Goal: Information Seeking & Learning: Learn about a topic

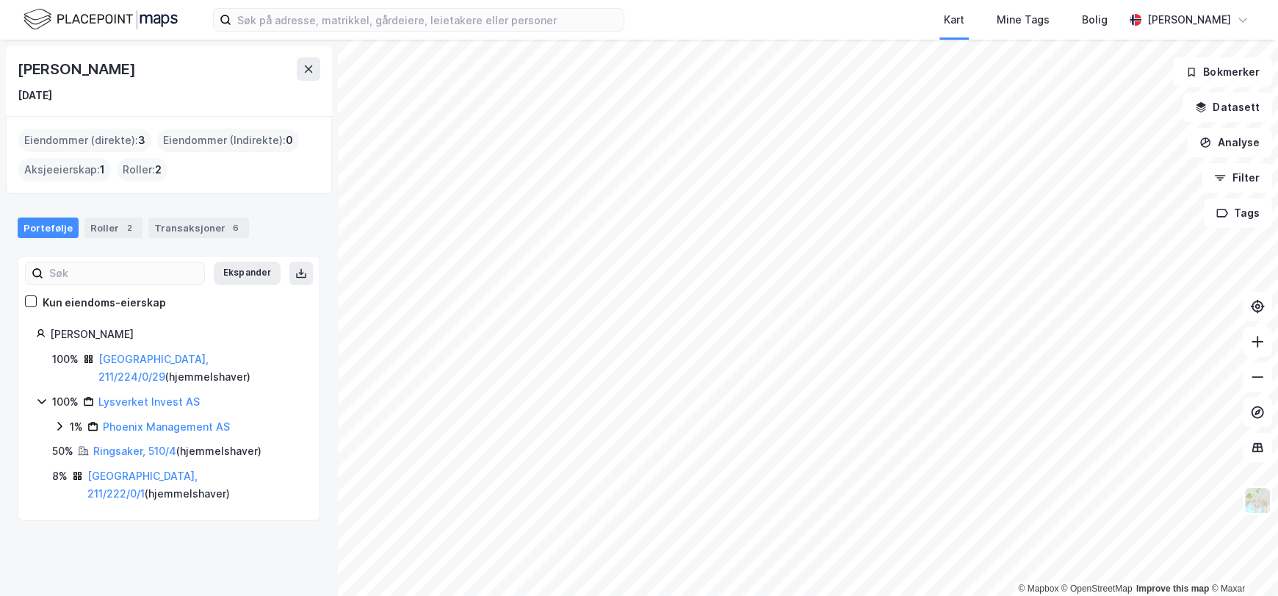
click at [95, 19] on img at bounding box center [101, 20] width 154 height 26
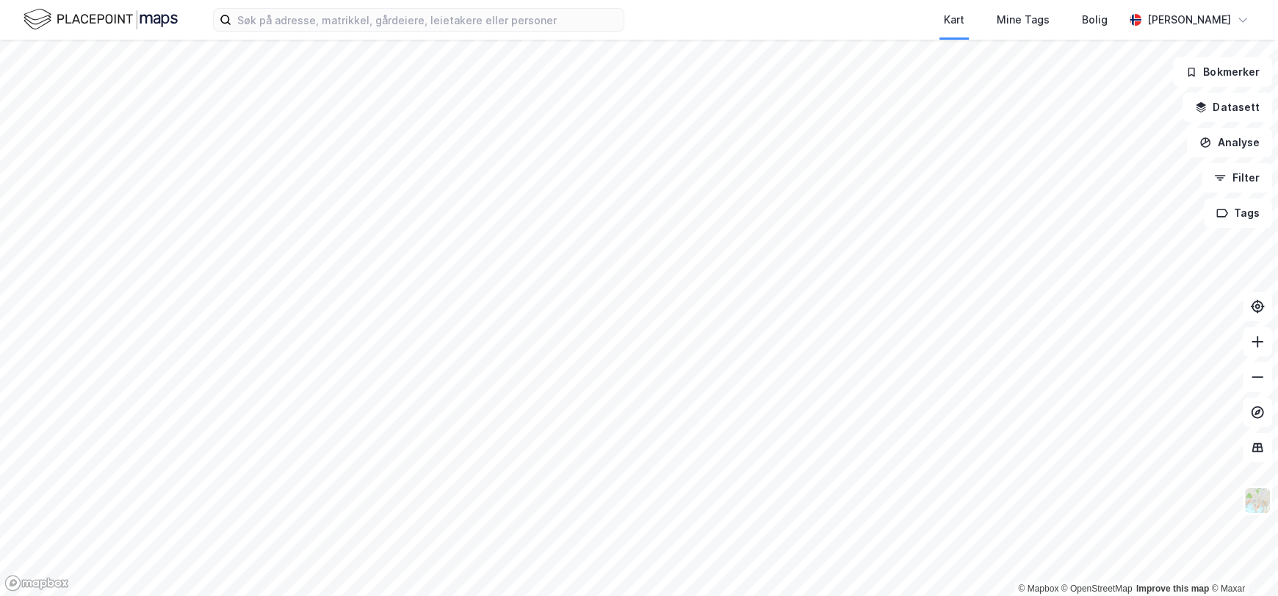
click at [160, 15] on img at bounding box center [101, 20] width 154 height 26
click at [69, 24] on img at bounding box center [101, 20] width 154 height 26
click at [1247, 179] on button "Filter" at bounding box center [1237, 177] width 71 height 29
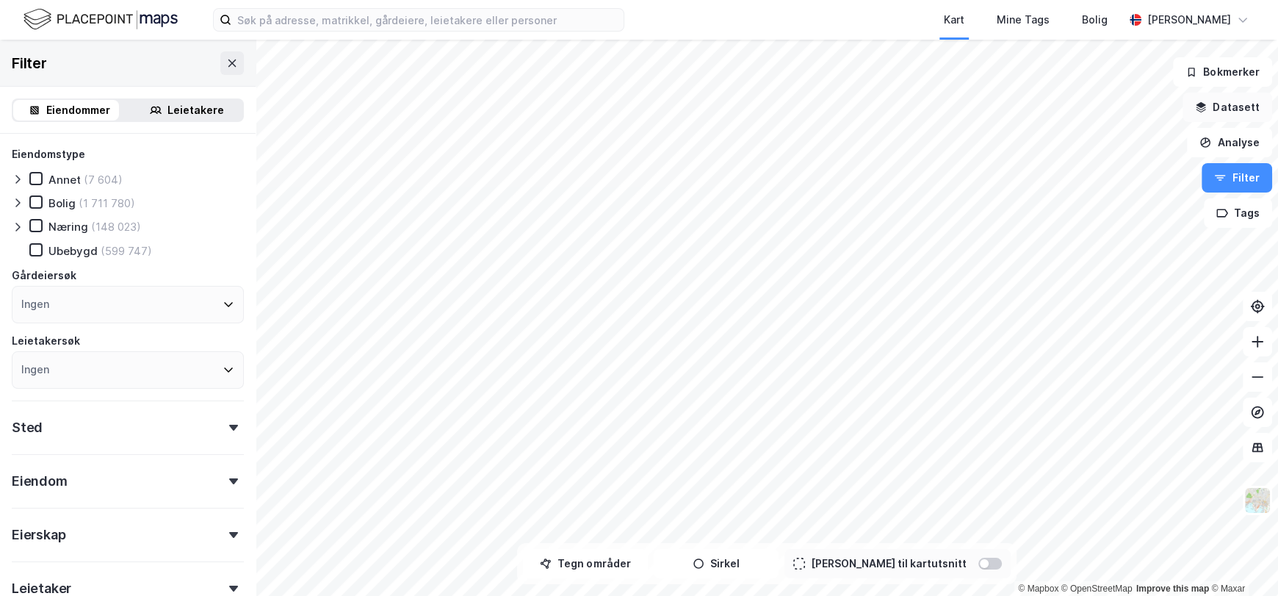
click at [1236, 107] on button "Datasett" at bounding box center [1228, 107] width 90 height 29
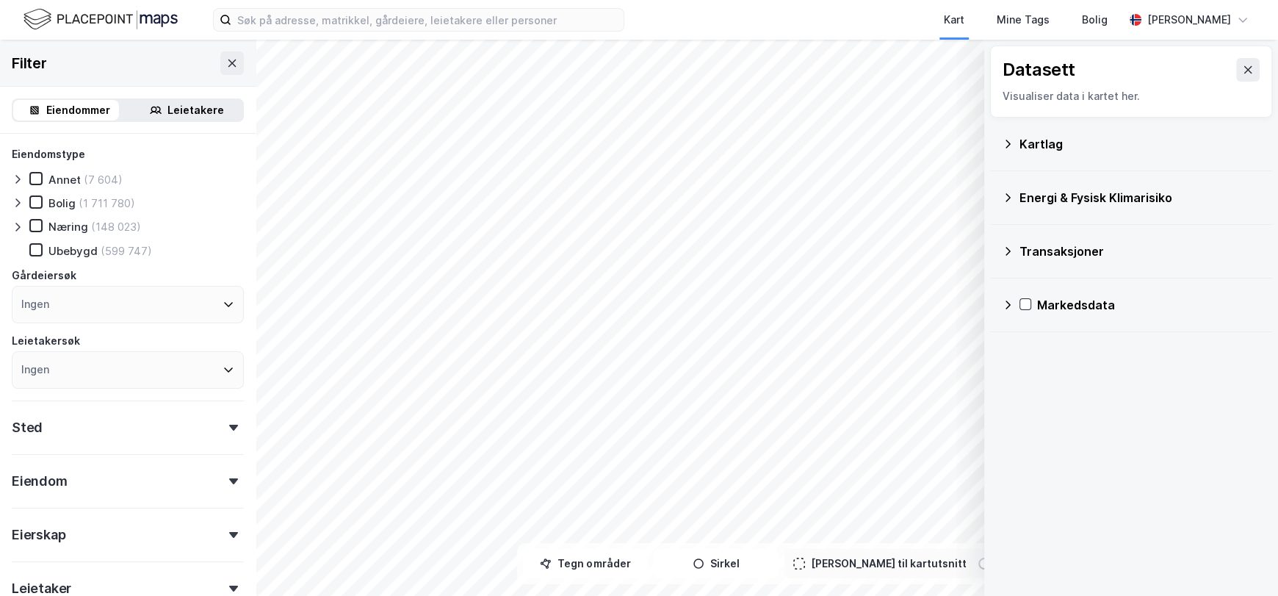
click at [1006, 251] on icon at bounding box center [1008, 251] width 12 height 12
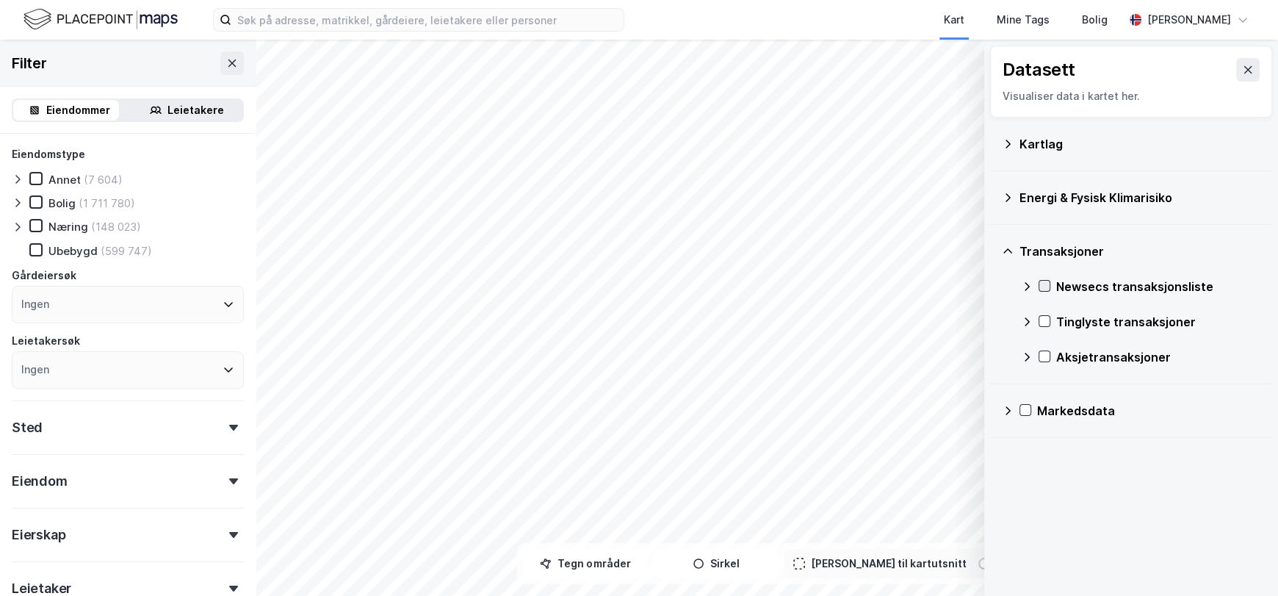
click at [1039, 281] on div at bounding box center [1045, 286] width 12 height 12
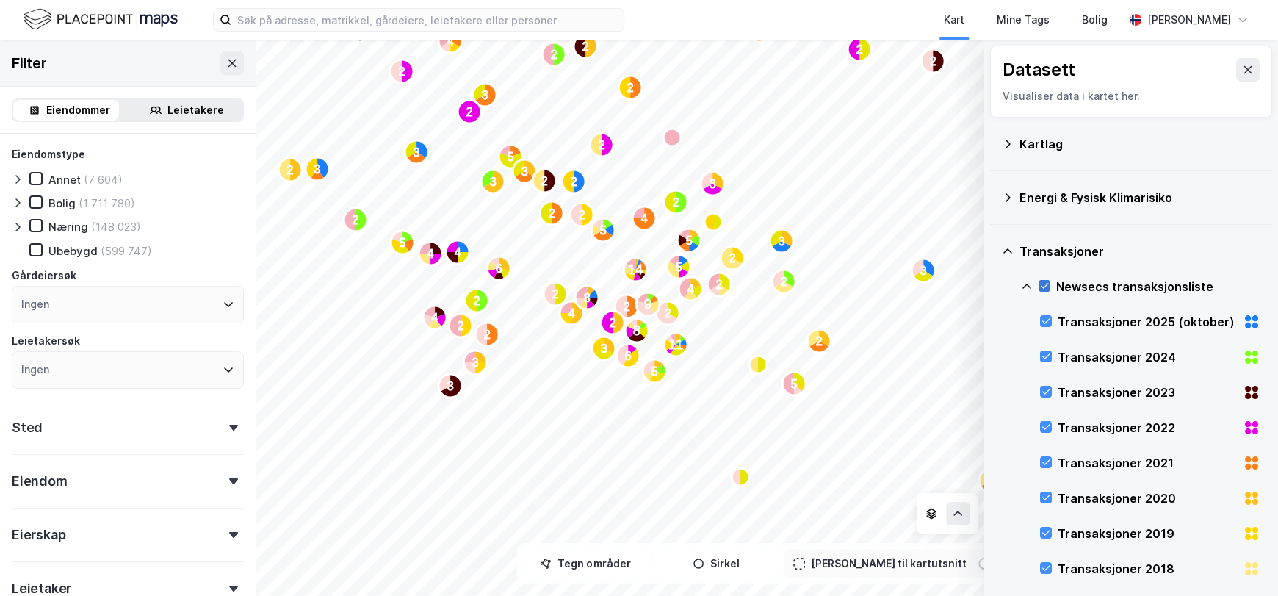
click at [1042, 284] on icon at bounding box center [1045, 286] width 10 height 10
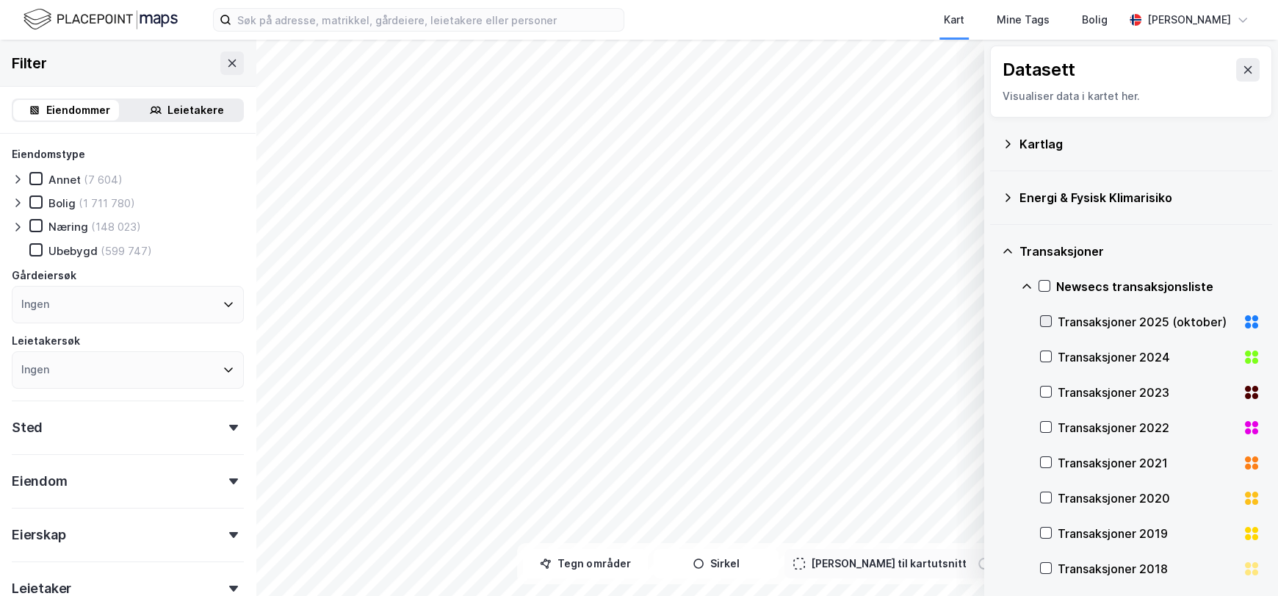
click at [1049, 325] on icon at bounding box center [1046, 321] width 10 height 10
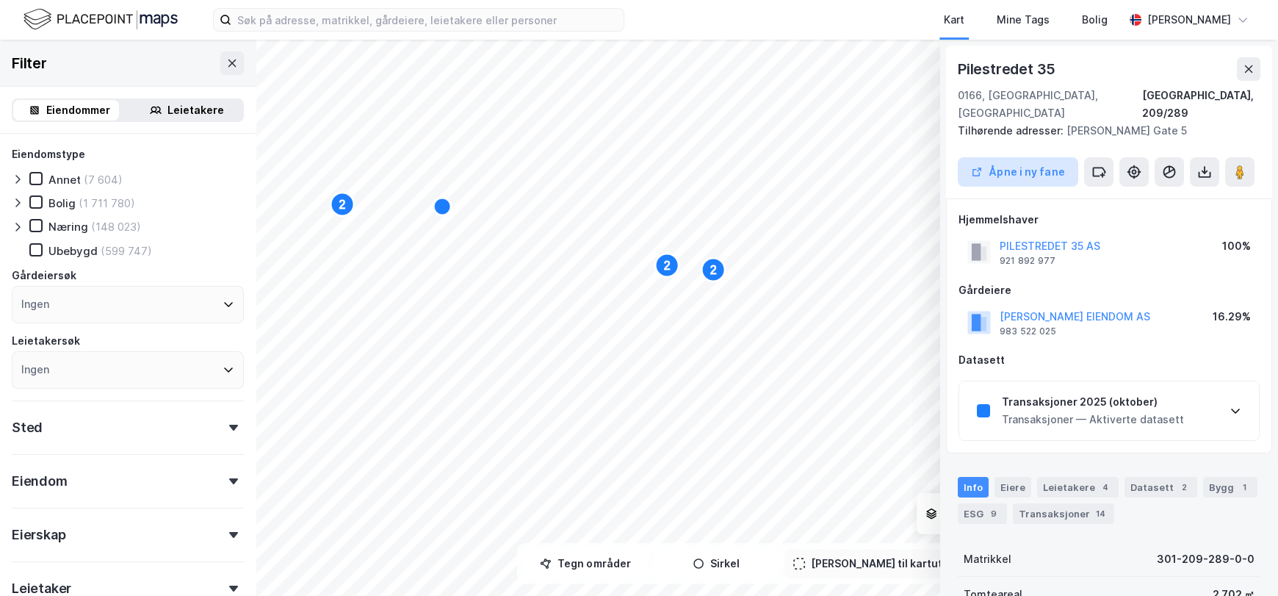
click at [1028, 157] on button "Åpne i ny fane" at bounding box center [1018, 171] width 120 height 29
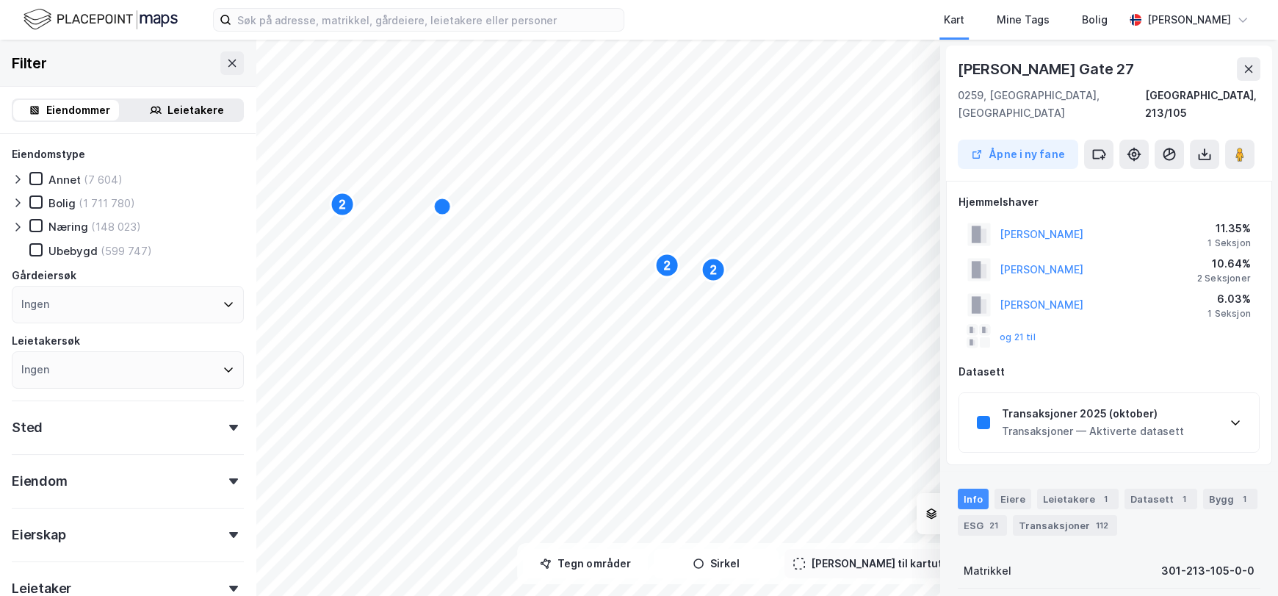
click at [1099, 422] on div "Transaksjoner — Aktiverte datasett" at bounding box center [1093, 431] width 182 height 18
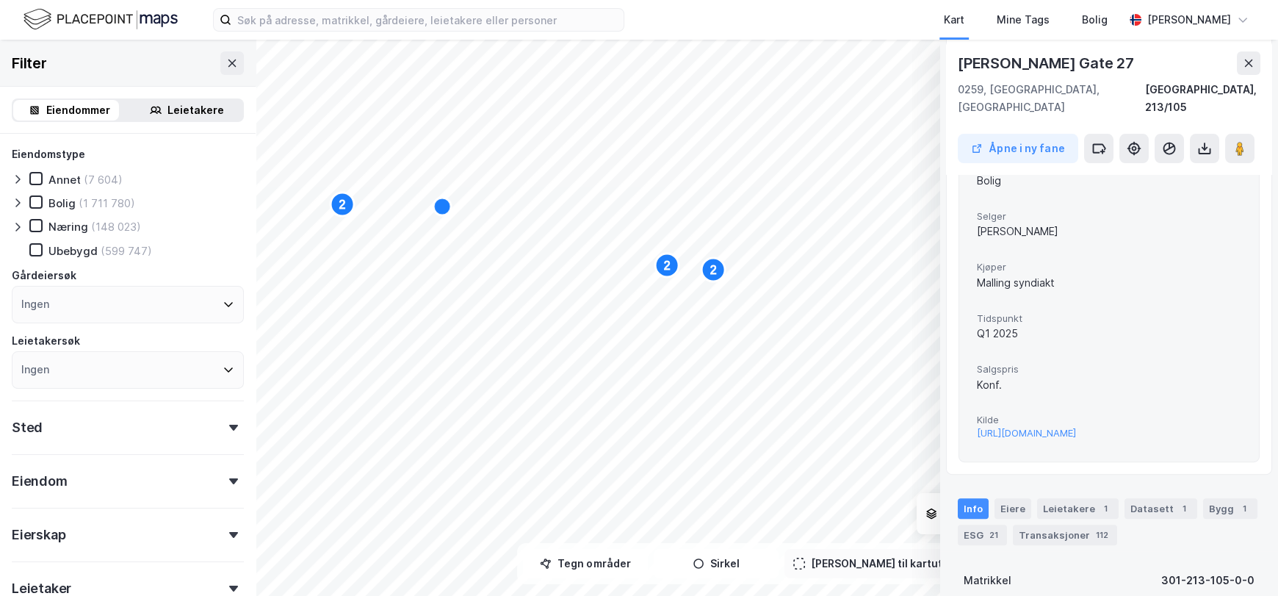
scroll to position [367, 0]
click at [1045, 426] on div "[URL][DOMAIN_NAME]" at bounding box center [1026, 432] width 99 height 12
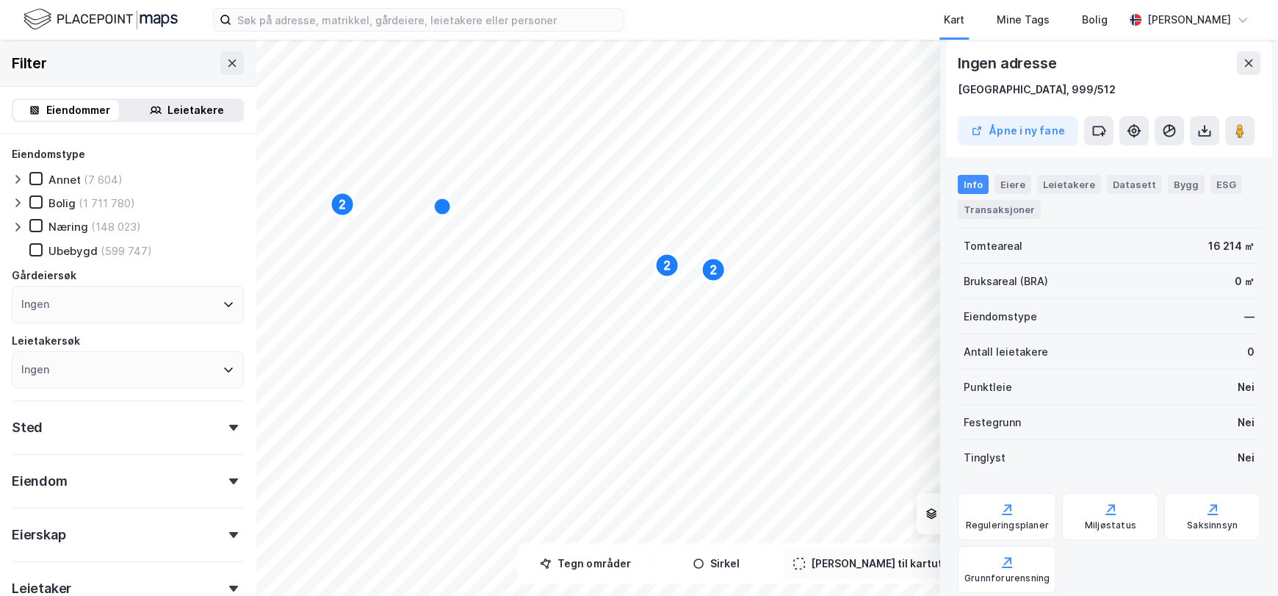
scroll to position [0, 0]
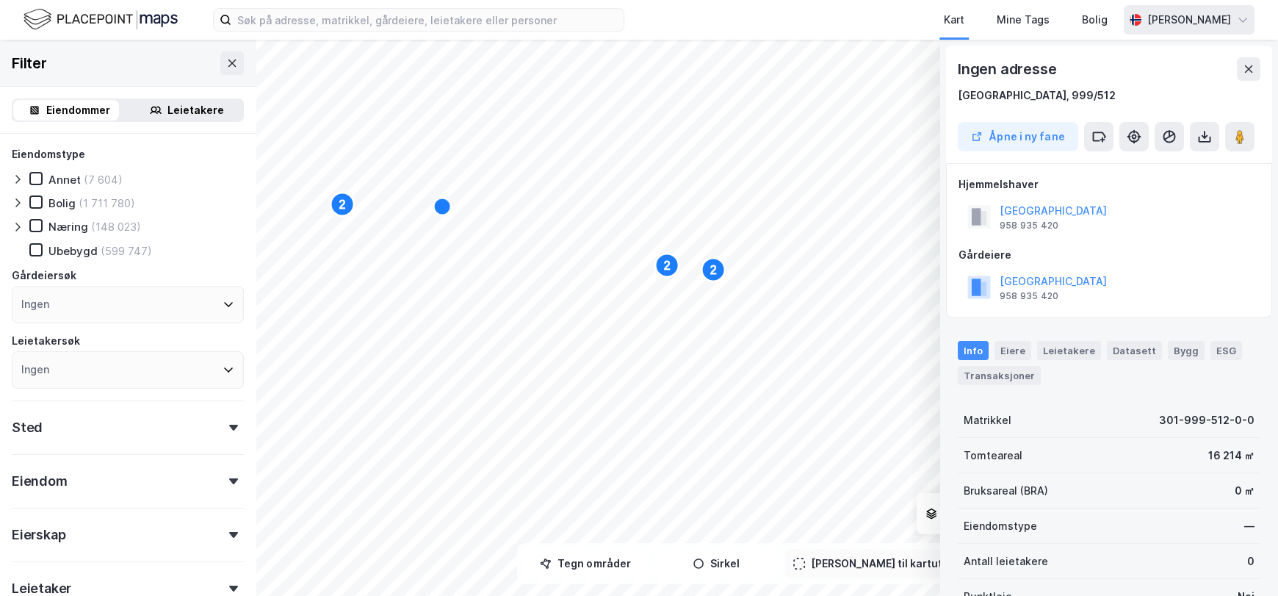
click at [1243, 22] on icon at bounding box center [1243, 20] width 12 height 12
click at [1247, 72] on icon at bounding box center [1249, 69] width 12 height 12
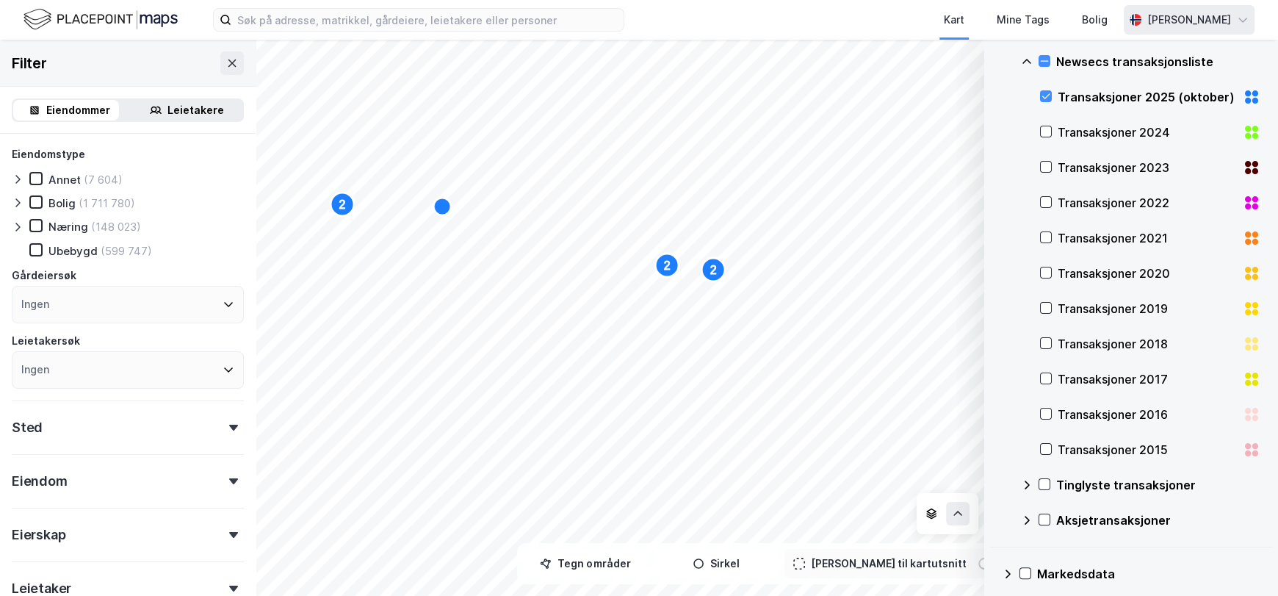
scroll to position [235, 0]
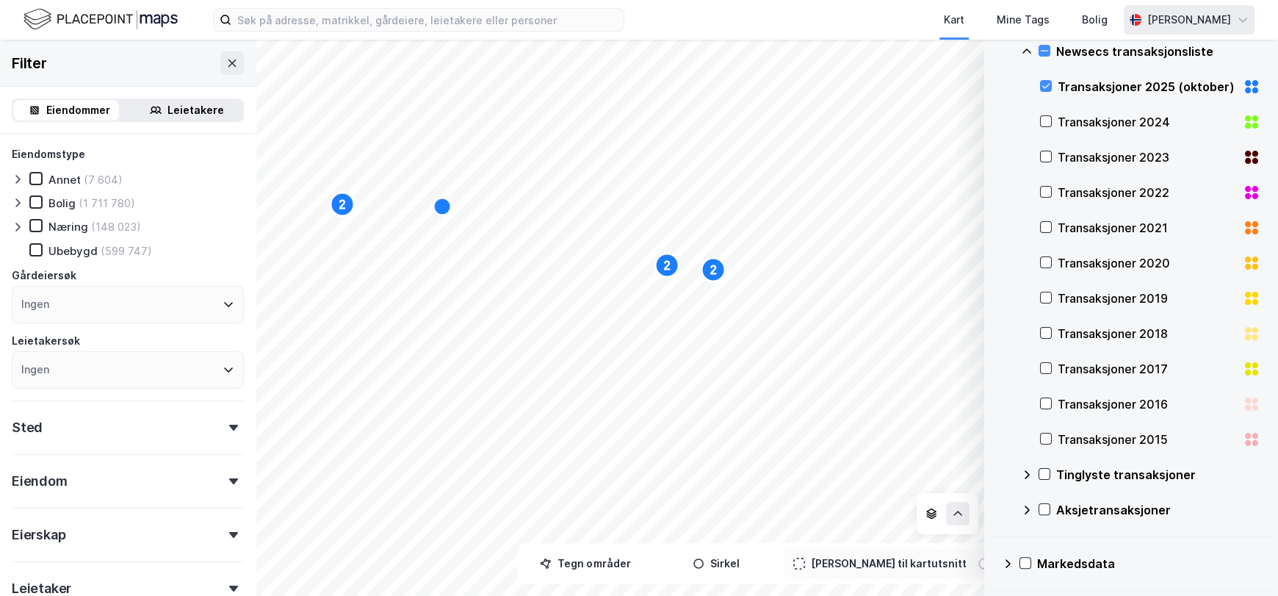
click at [1056, 474] on div "Tinglyste transaksjoner" at bounding box center [1158, 475] width 204 height 18
click at [1045, 512] on icon at bounding box center [1046, 509] width 10 height 10
click at [1047, 82] on icon at bounding box center [1046, 86] width 10 height 10
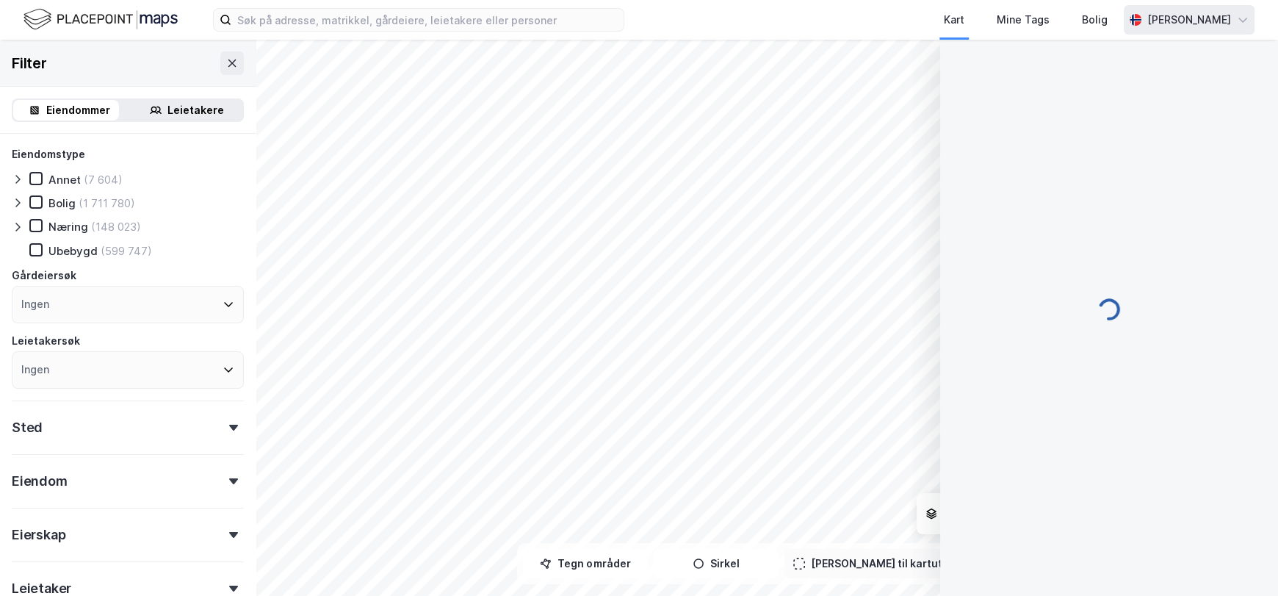
scroll to position [1, 0]
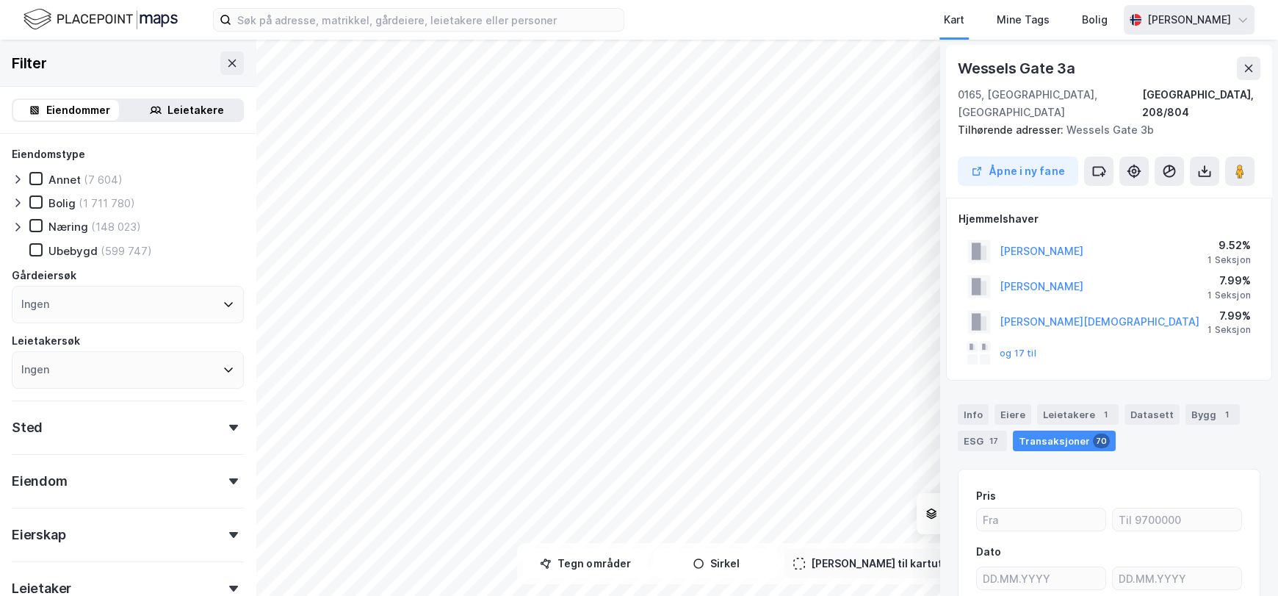
click at [1048, 430] on div "Transaksjoner 70" at bounding box center [1064, 440] width 103 height 21
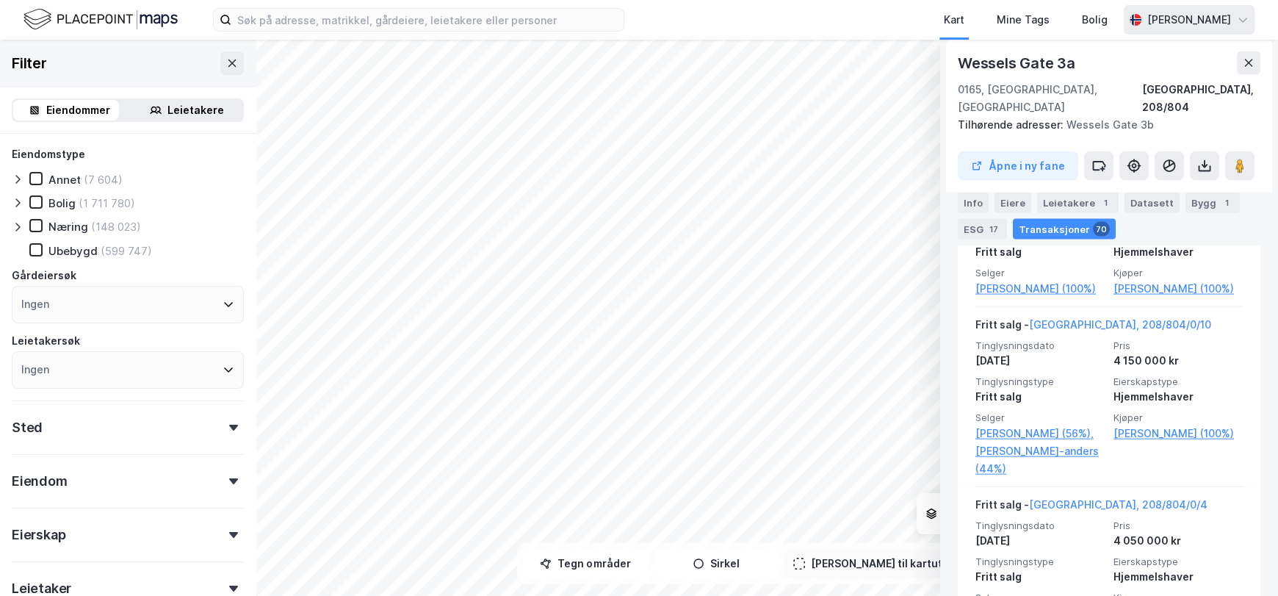
scroll to position [3290, 0]
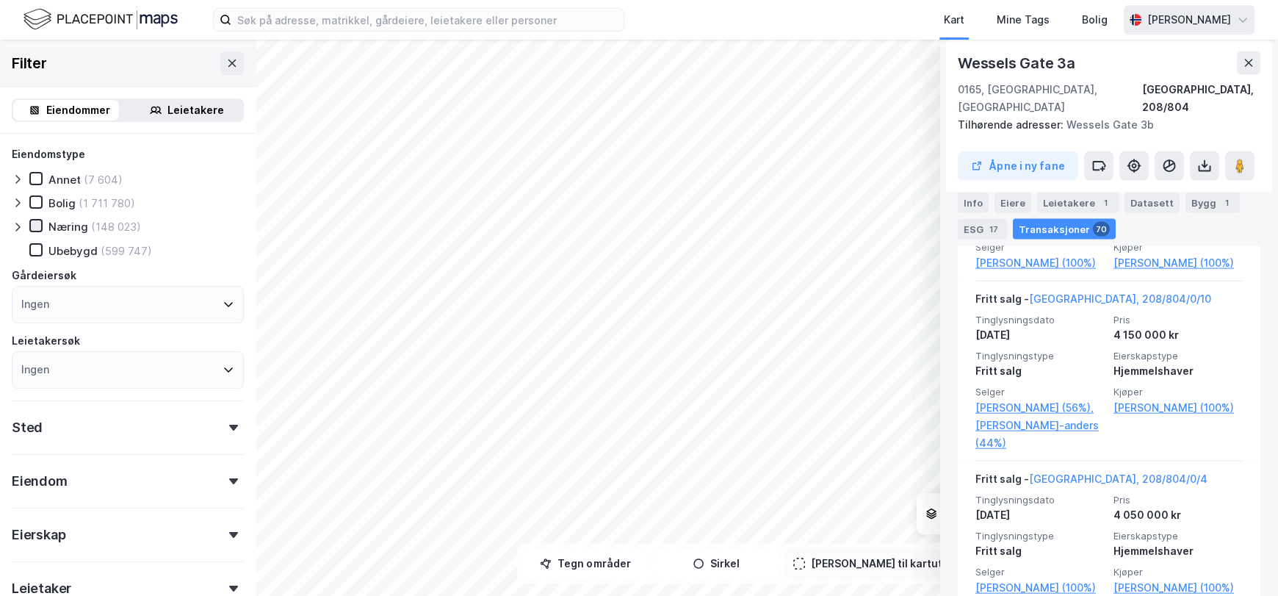
click at [33, 224] on icon at bounding box center [36, 225] width 10 height 10
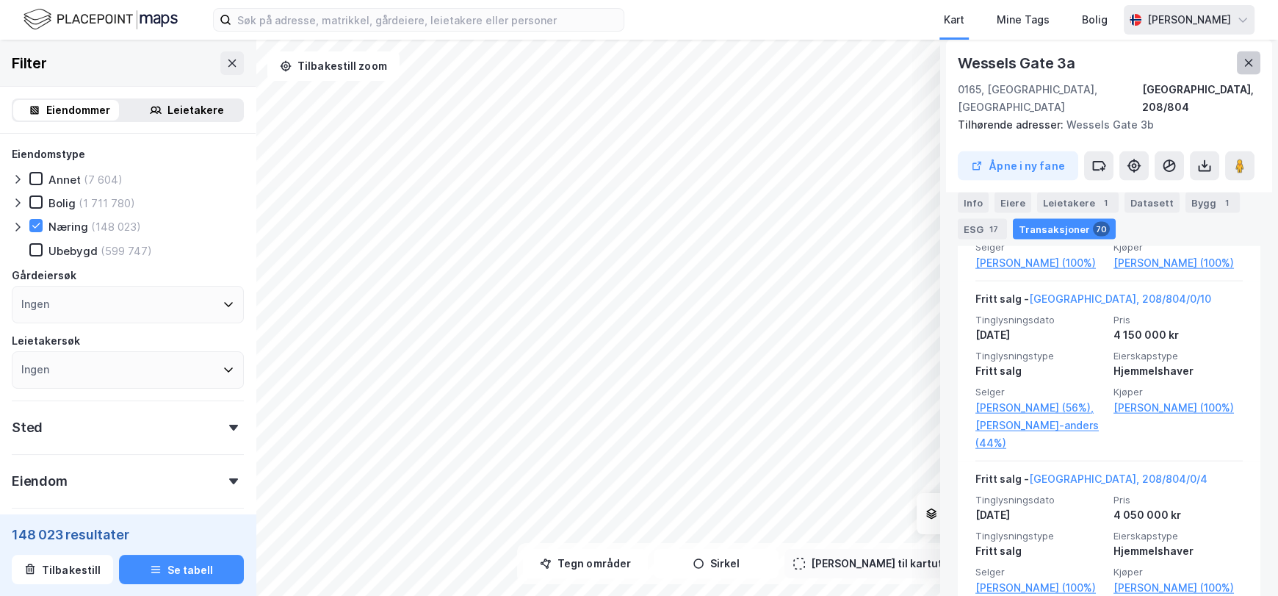
click at [1241, 64] on button at bounding box center [1249, 63] width 24 height 24
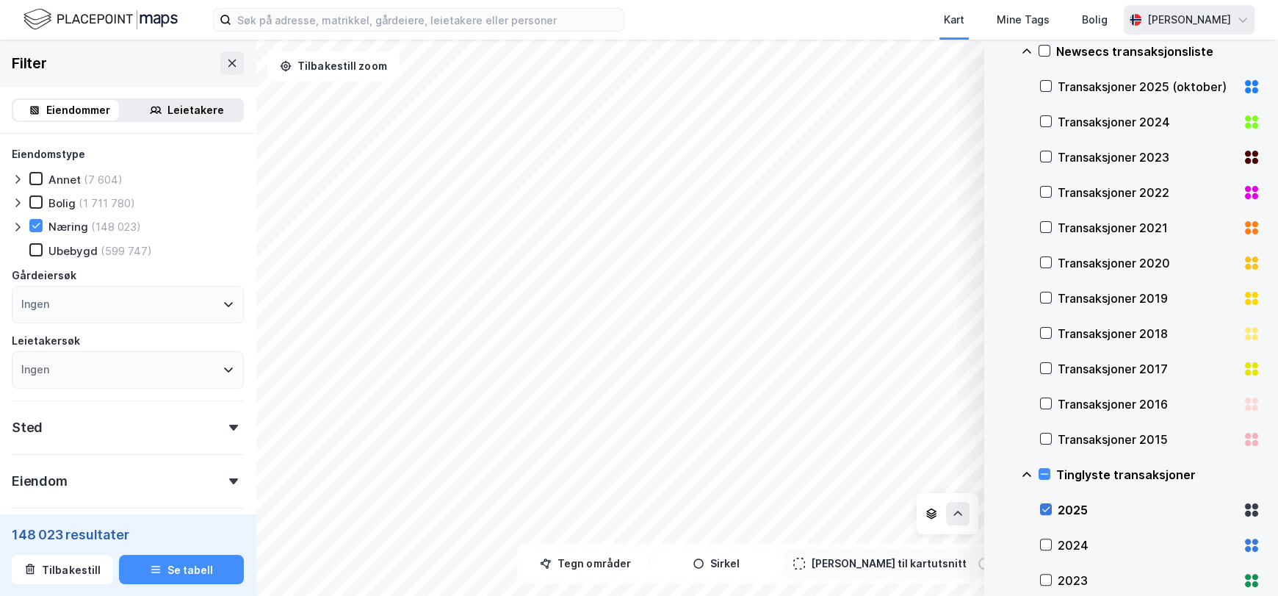
click at [1048, 510] on icon at bounding box center [1046, 509] width 10 height 10
click at [1043, 511] on icon at bounding box center [1046, 509] width 10 height 10
click at [37, 227] on icon at bounding box center [36, 225] width 10 height 10
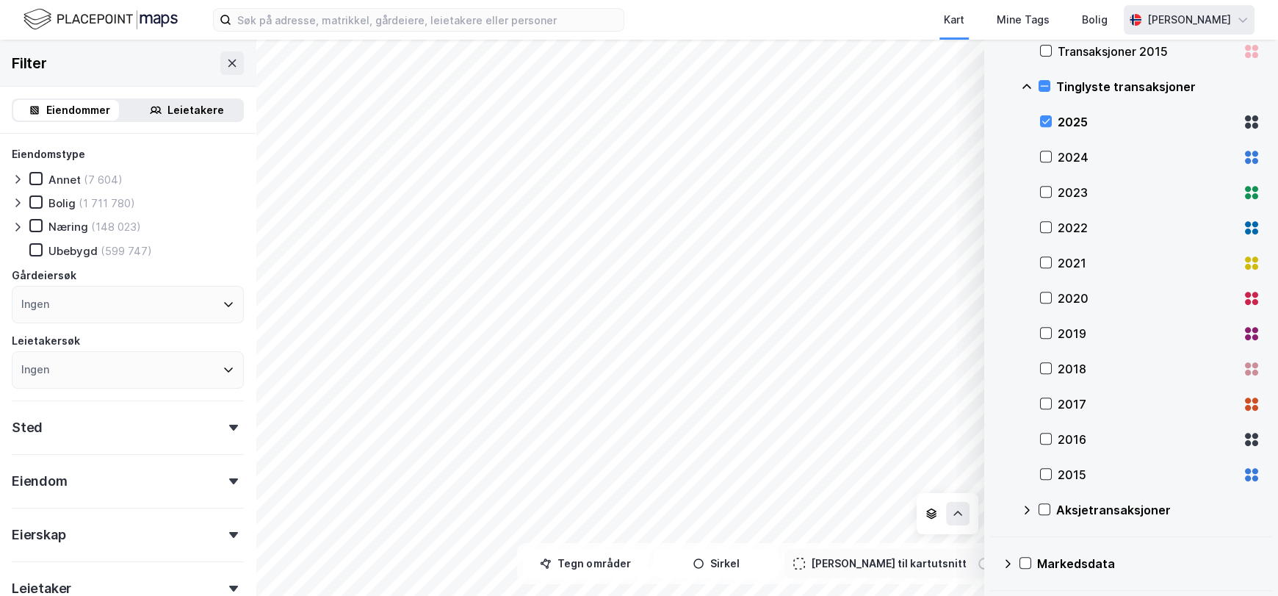
scroll to position [476, 0]
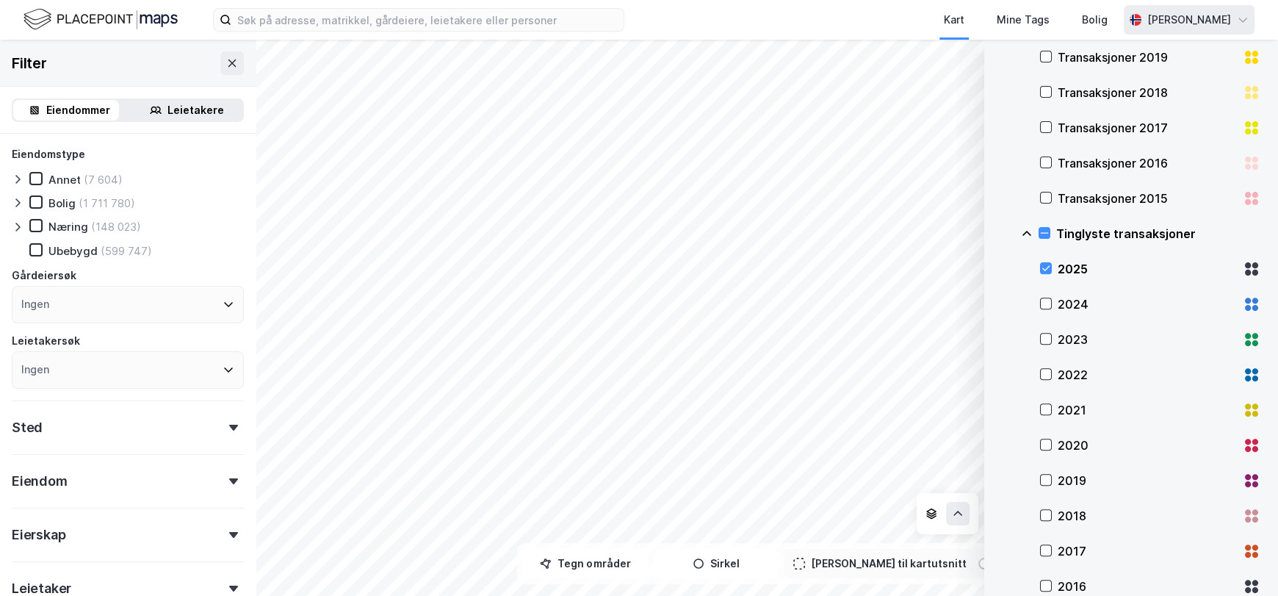
click at [1243, 268] on icon at bounding box center [1252, 269] width 18 height 18
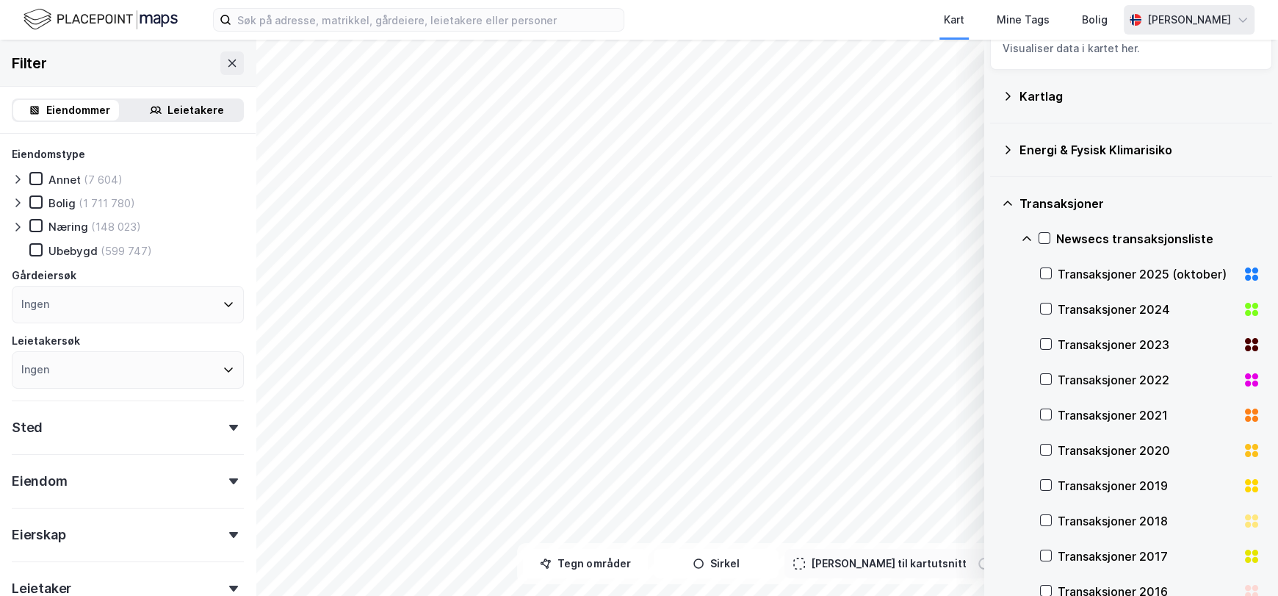
scroll to position [73, 0]
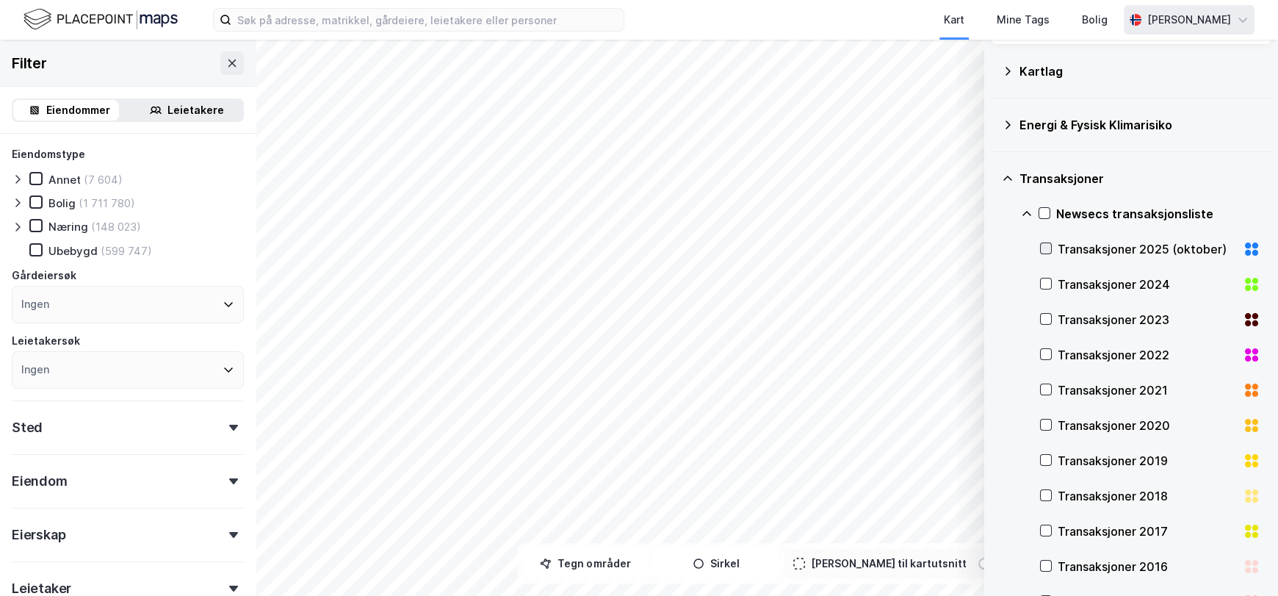
click at [1044, 251] on icon at bounding box center [1046, 248] width 10 height 10
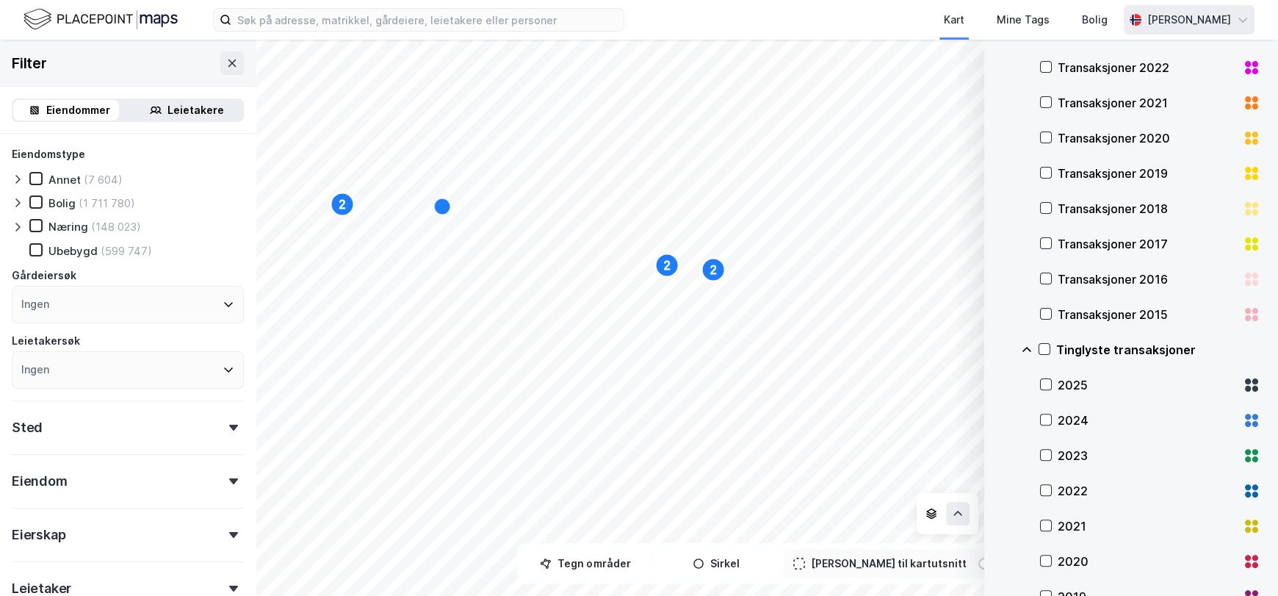
scroll to position [0, 0]
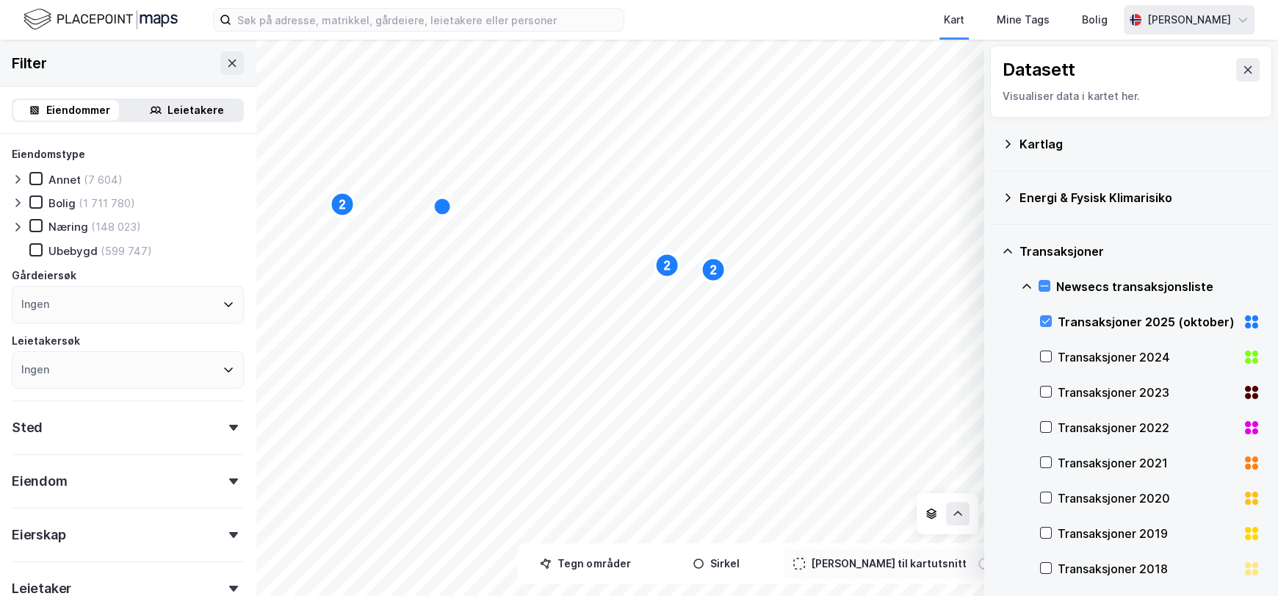
click at [1008, 145] on icon at bounding box center [1008, 144] width 5 height 8
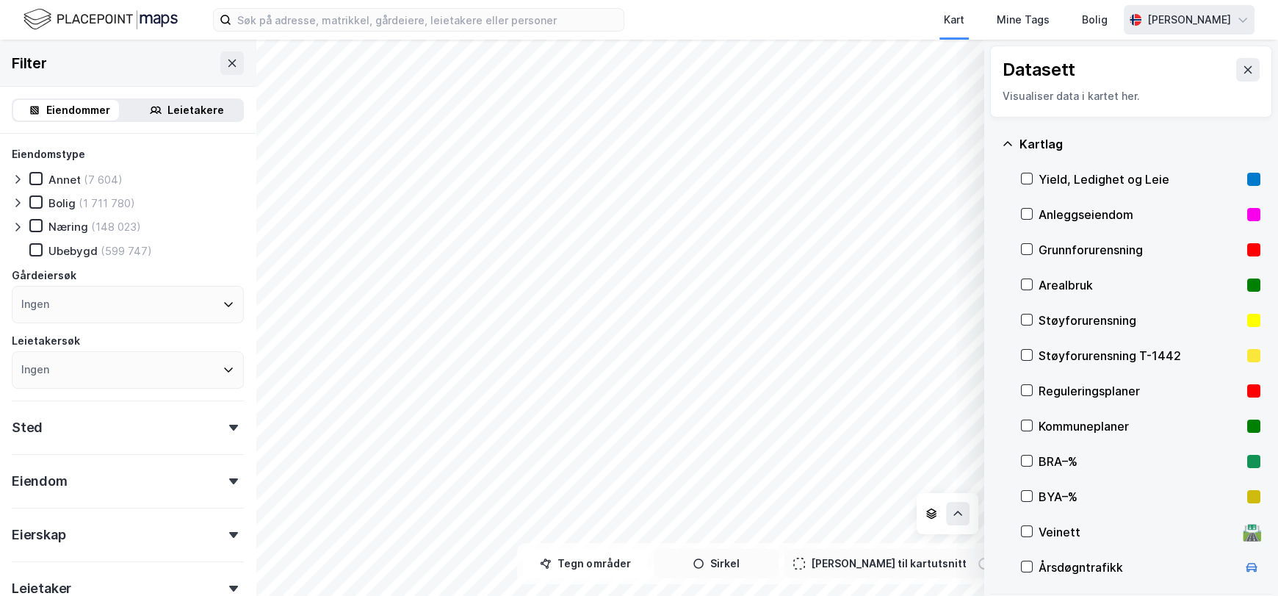
click at [682, 563] on div "26 5 6 2 3 © Mapbox © OpenStreetMap Improve this map © Maxar Datasett Visualise…" at bounding box center [639, 318] width 1278 height 556
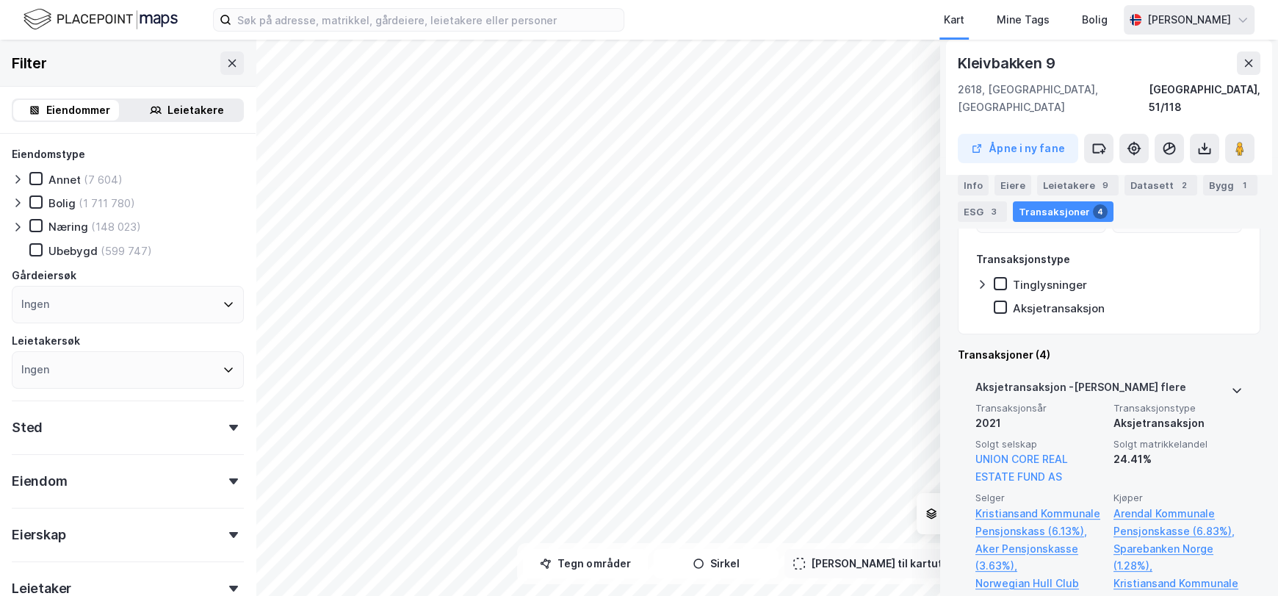
scroll to position [350, 0]
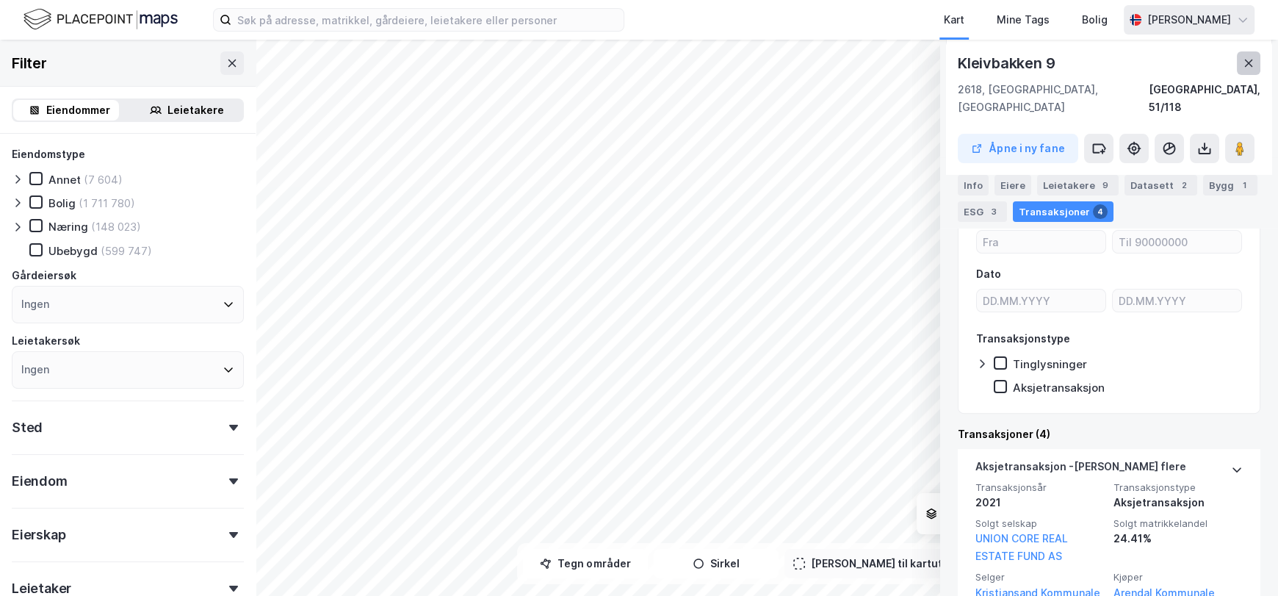
click at [1246, 65] on icon at bounding box center [1249, 63] width 12 height 12
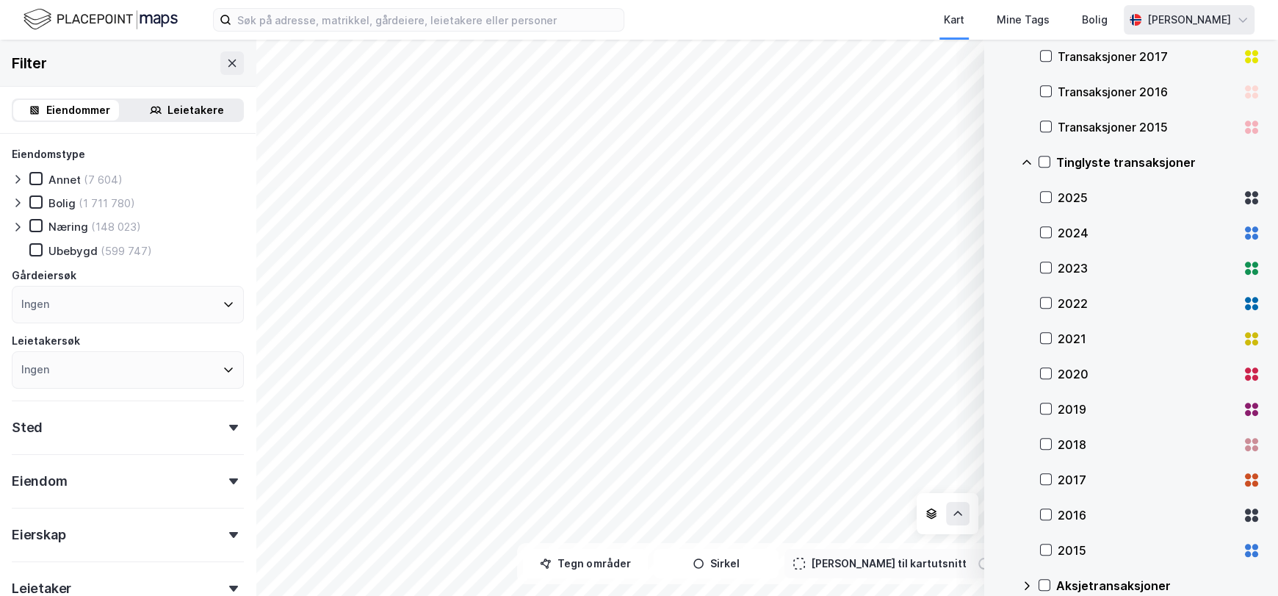
scroll to position [1028, 0]
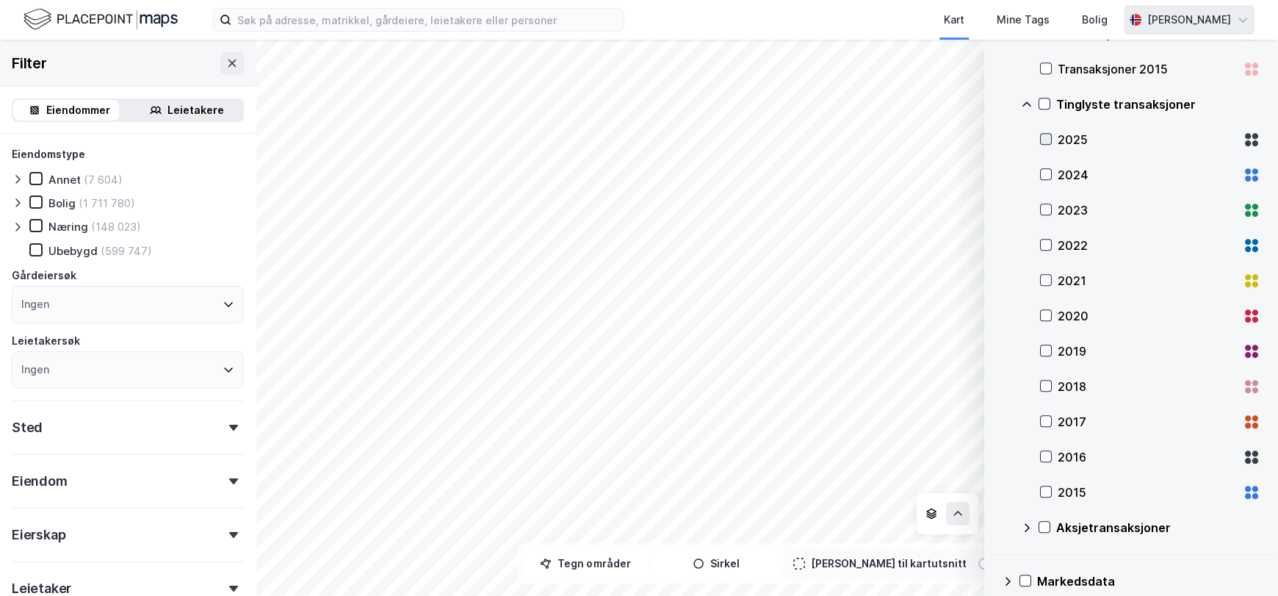
click at [1046, 139] on icon at bounding box center [1046, 139] width 8 height 5
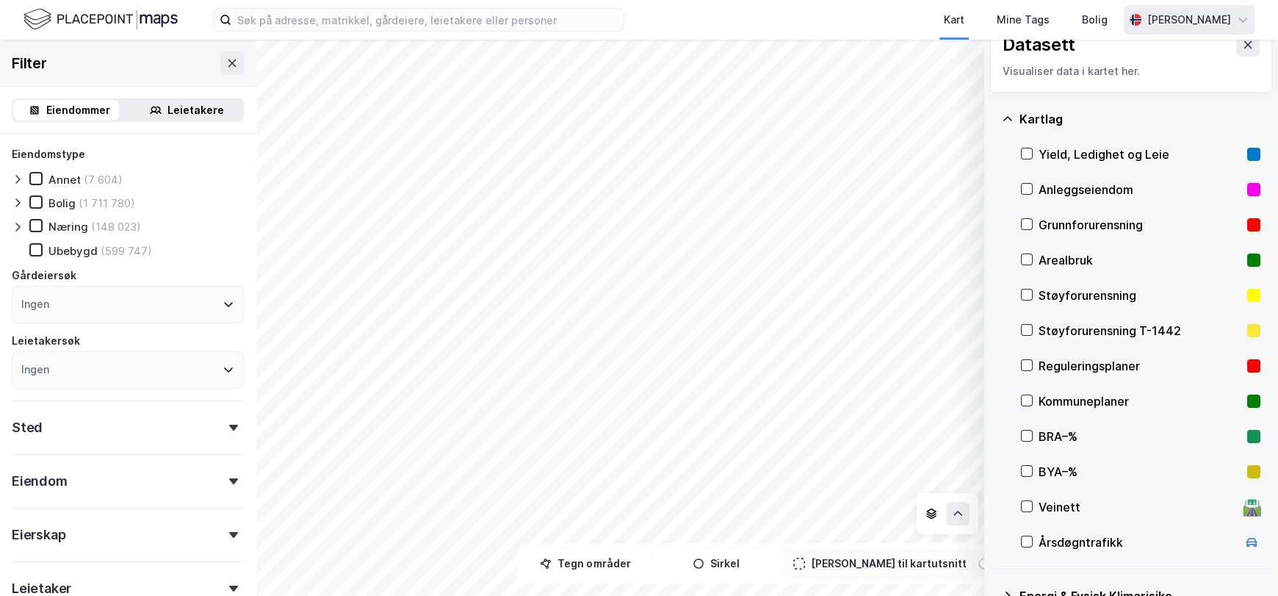
scroll to position [0, 0]
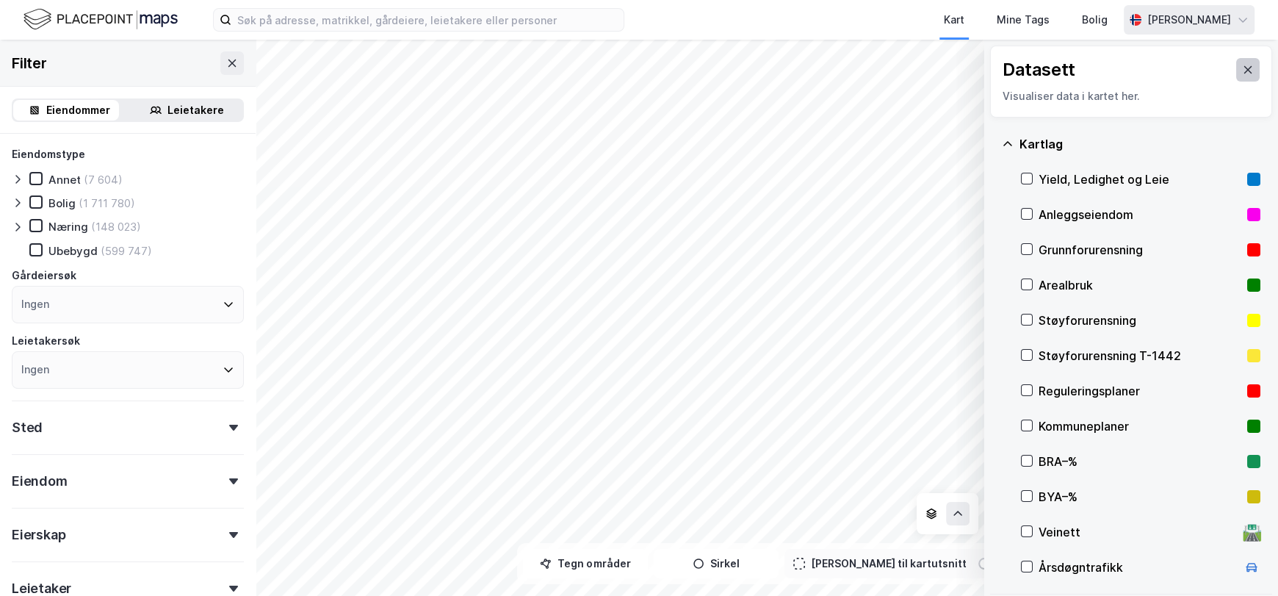
click at [1242, 71] on icon at bounding box center [1248, 70] width 12 height 12
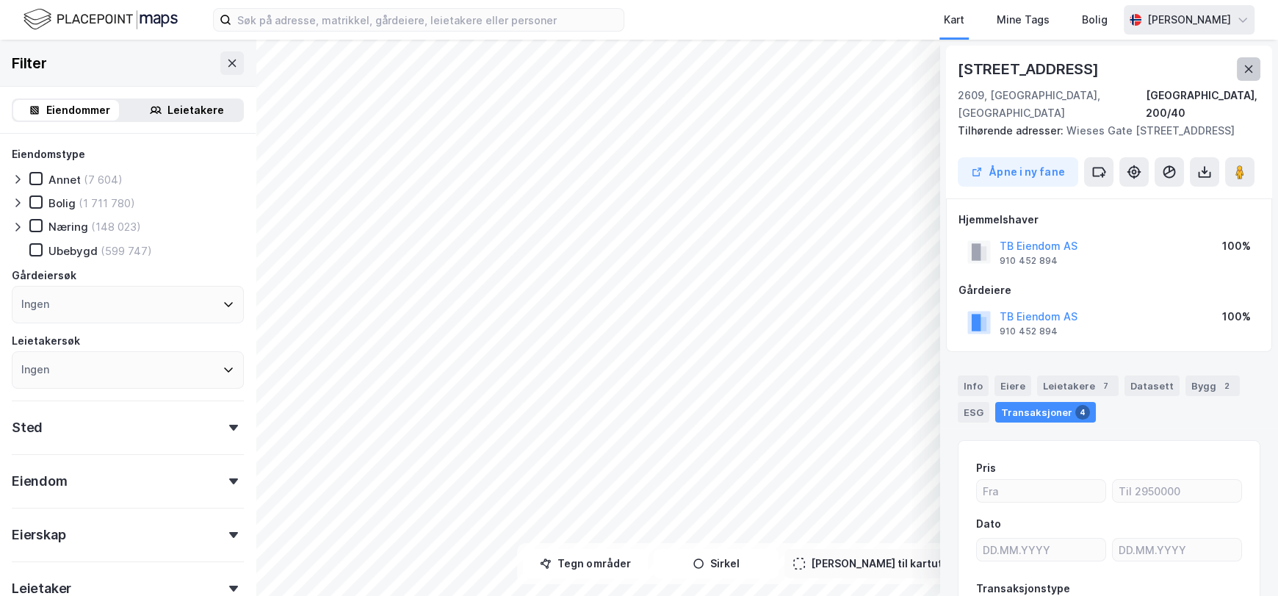
click at [1246, 68] on icon at bounding box center [1249, 69] width 12 height 12
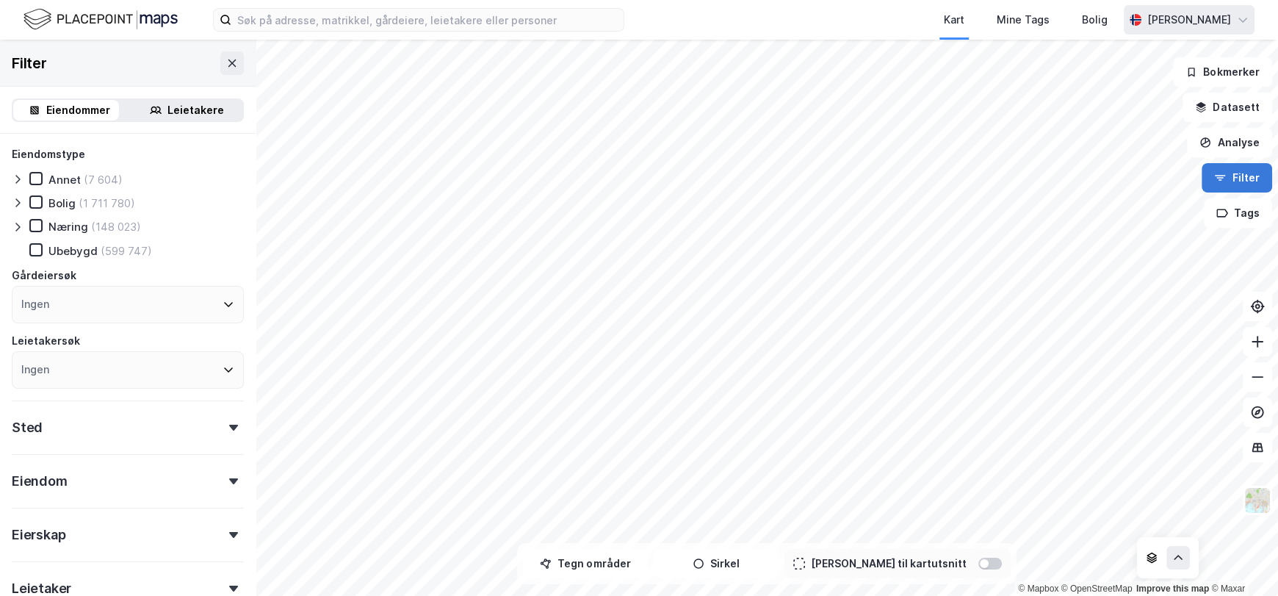
click at [1242, 181] on button "Filter" at bounding box center [1237, 177] width 71 height 29
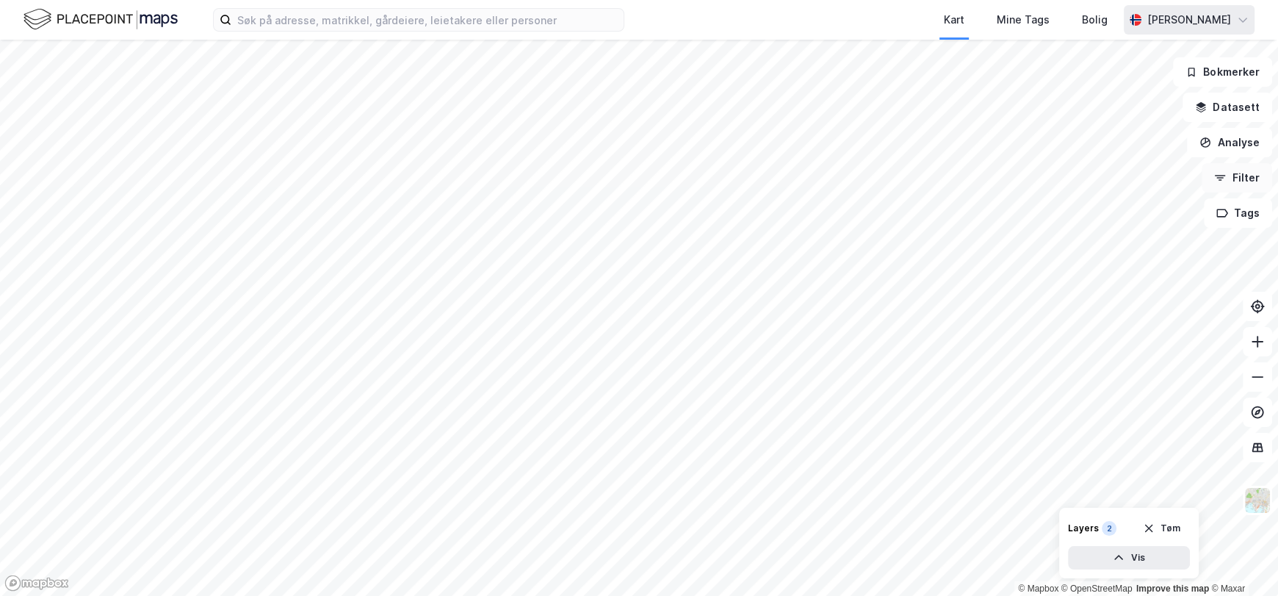
click at [1242, 181] on button "Filter" at bounding box center [1237, 177] width 71 height 29
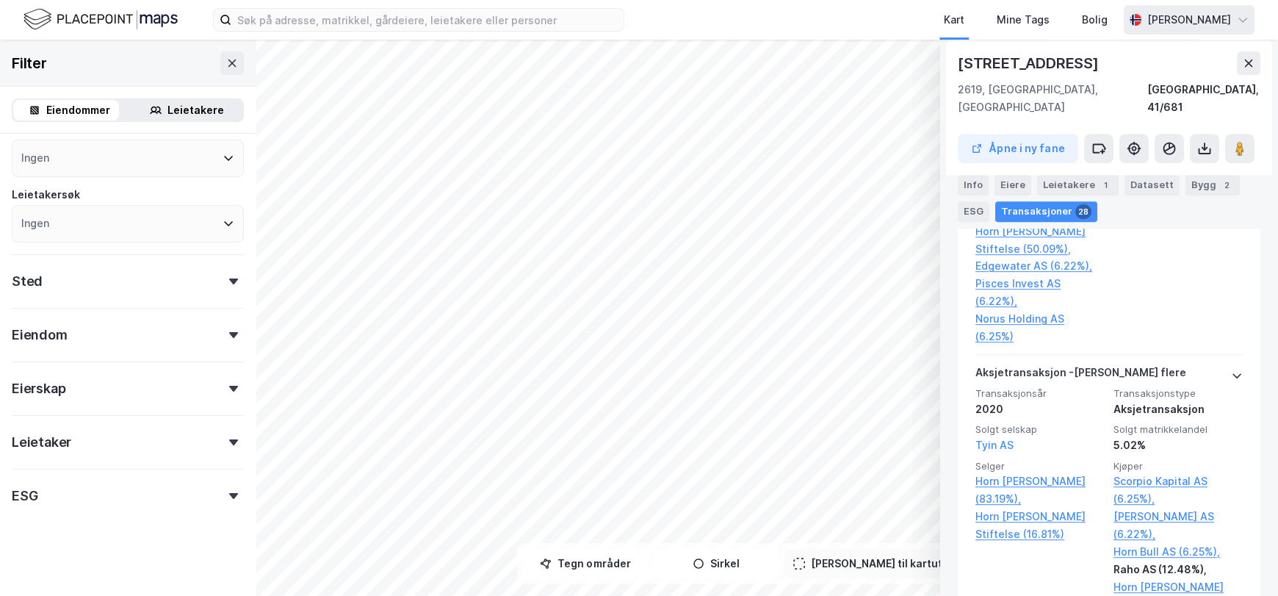
scroll to position [671, 0]
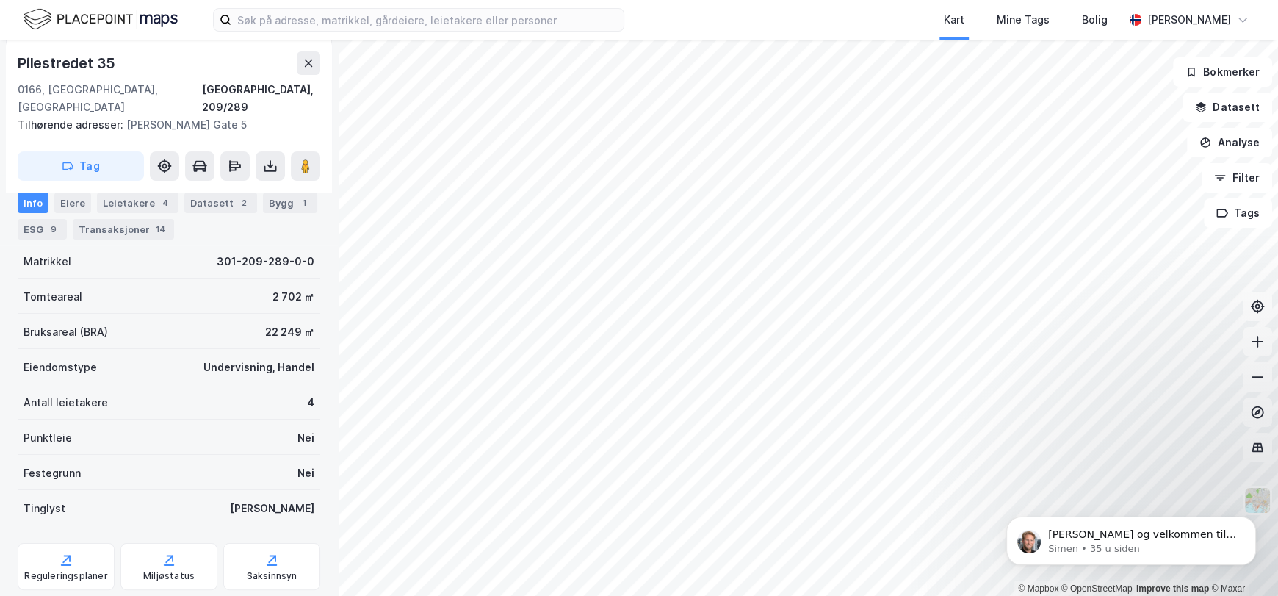
scroll to position [220, 0]
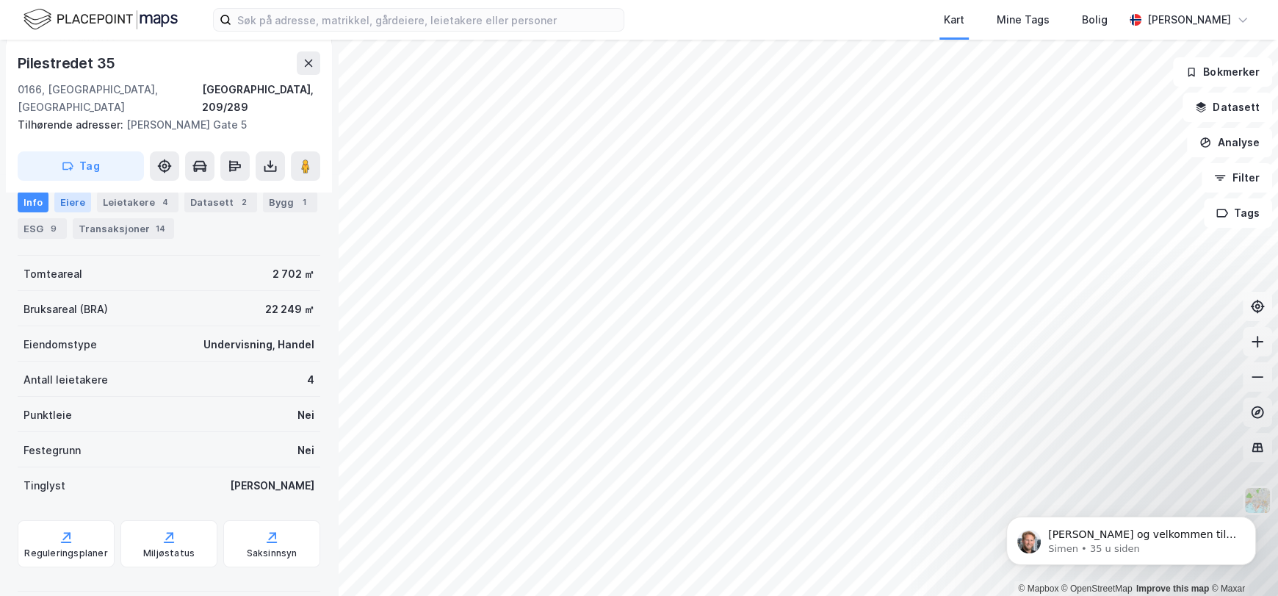
click at [76, 205] on div "Eiere" at bounding box center [72, 202] width 37 height 21
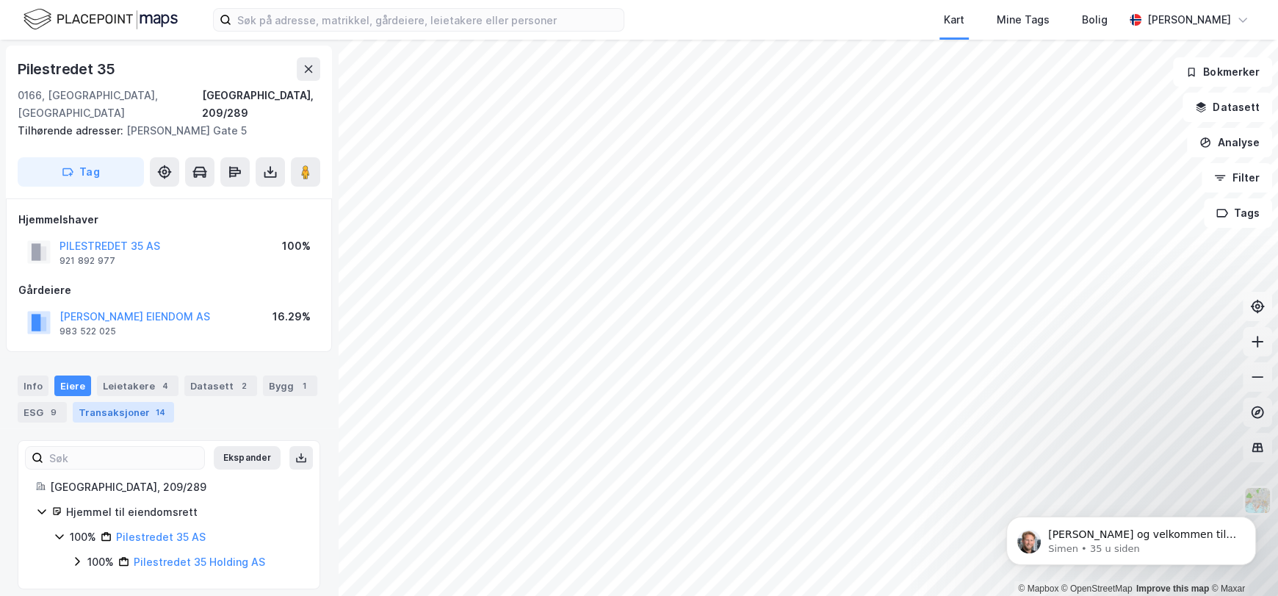
click at [112, 402] on div "Transaksjoner 14" at bounding box center [123, 412] width 101 height 21
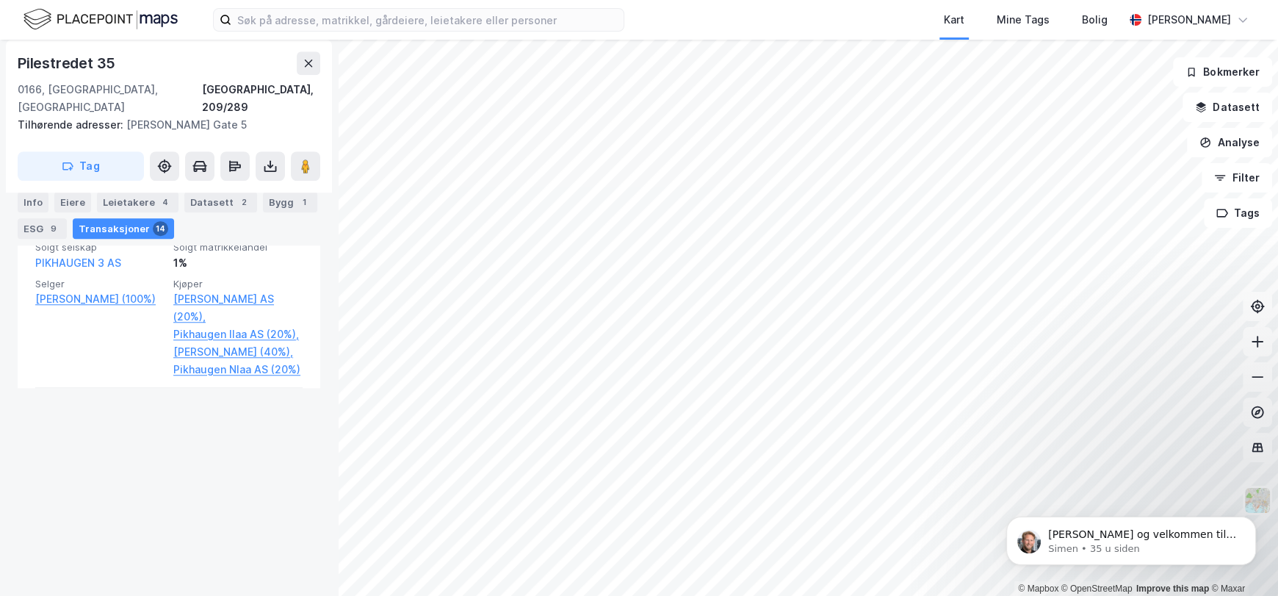
scroll to position [837, 0]
